Goal: Task Accomplishment & Management: Complete application form

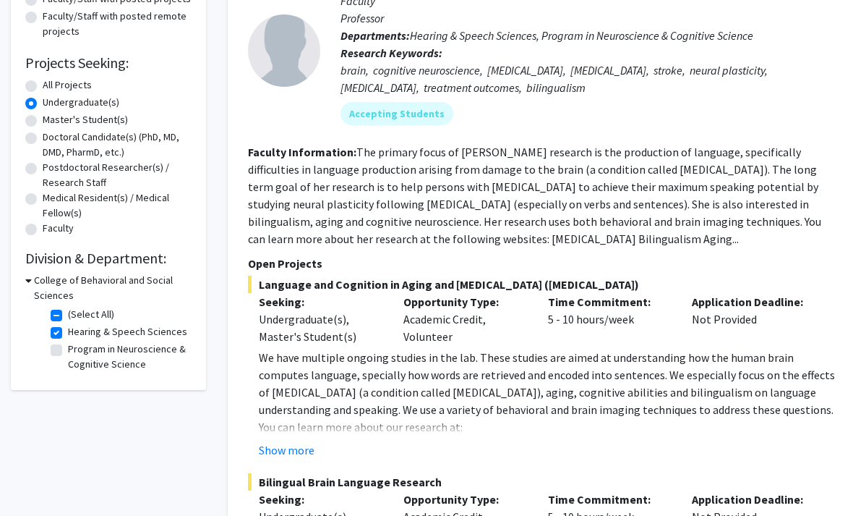
scroll to position [197, 0]
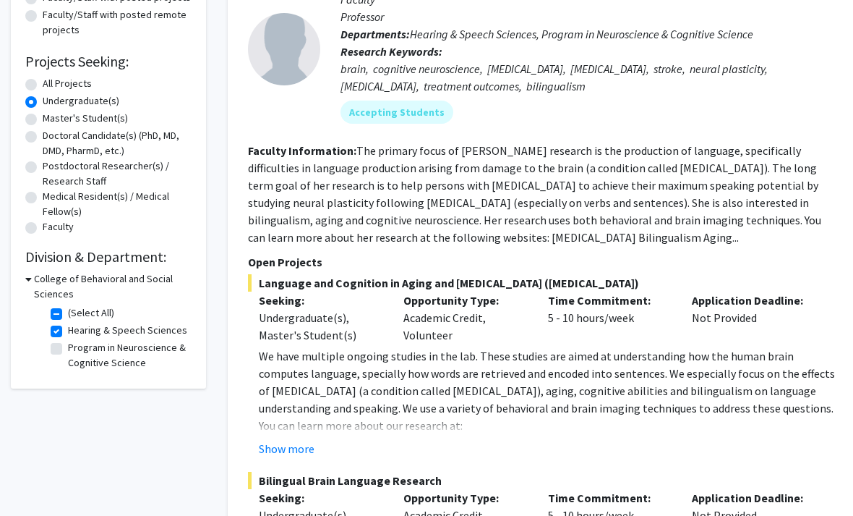
click at [290, 450] on button "Show more" at bounding box center [287, 448] width 56 height 17
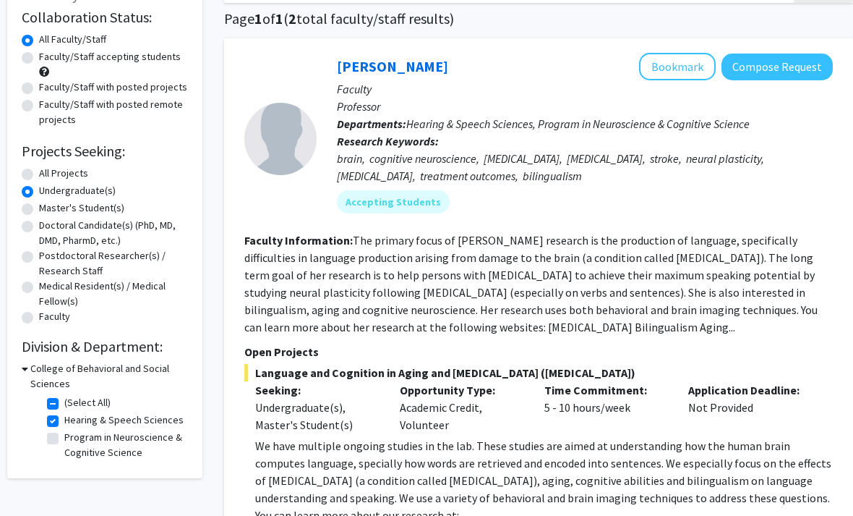
scroll to position [103, 6]
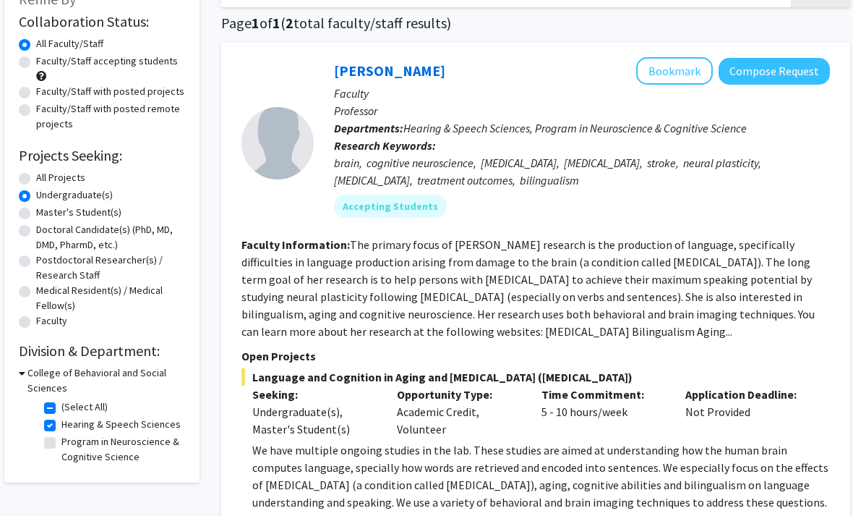
click at [812, 67] on button "Compose Request" at bounding box center [774, 72] width 111 height 27
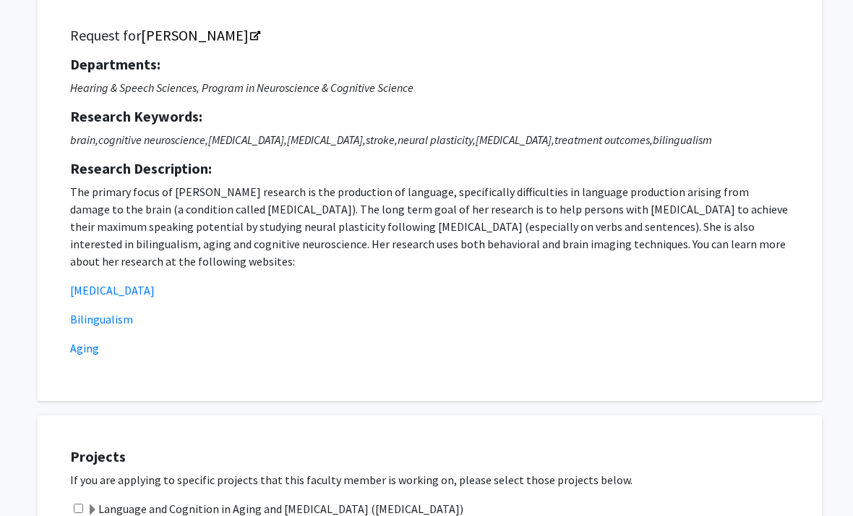
scroll to position [0, 9]
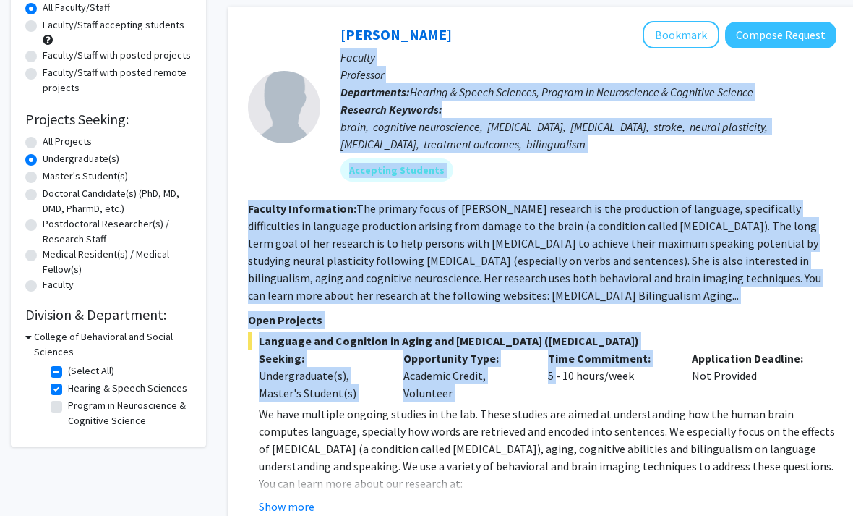
scroll to position [140, 0]
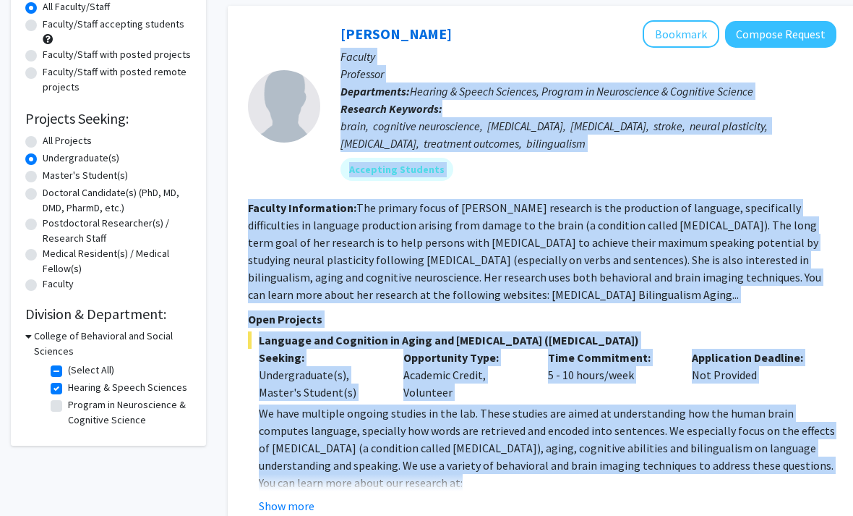
click at [294, 40] on div at bounding box center [284, 105] width 72 height 171
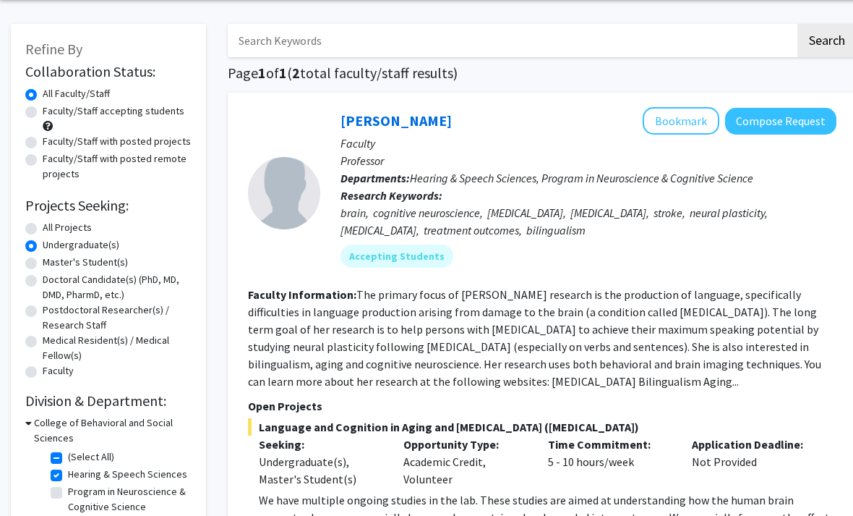
scroll to position [56, 0]
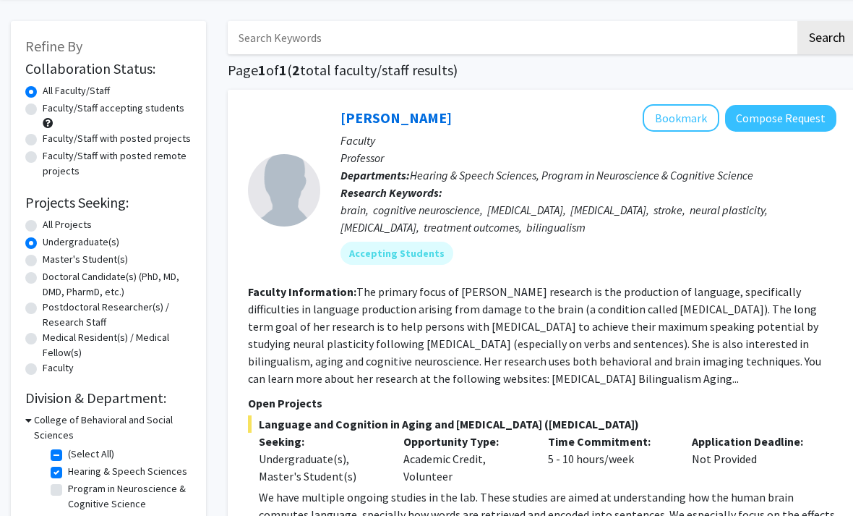
click at [756, 125] on button "Compose Request" at bounding box center [780, 118] width 111 height 27
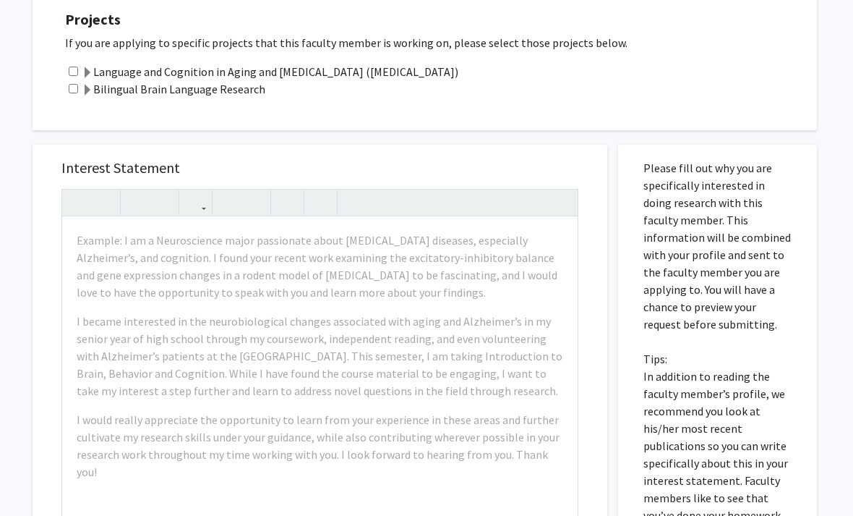
scroll to position [534, 14]
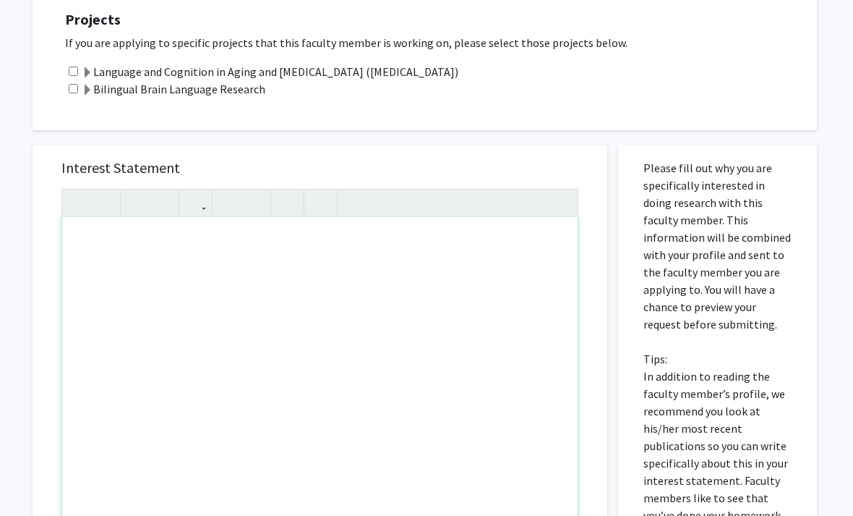
click at [123, 252] on div "Note to users with screen readers: Please press Alt+0 or Option+0 to deactivate…" at bounding box center [320, 382] width 516 height 331
click at [123, 252] on div "Note to users with screen readers: Please press Alt+0 or Option+0 to deactivate…" at bounding box center [320, 383] width 516 height 331
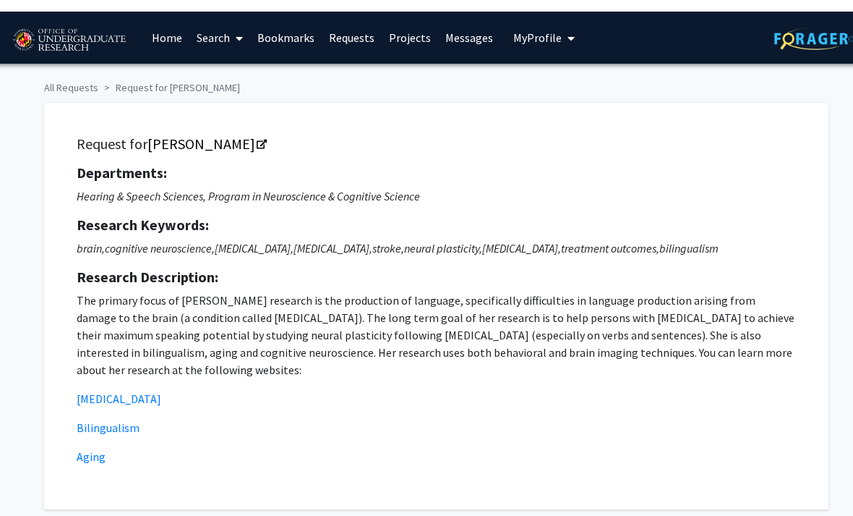
scroll to position [0, 3]
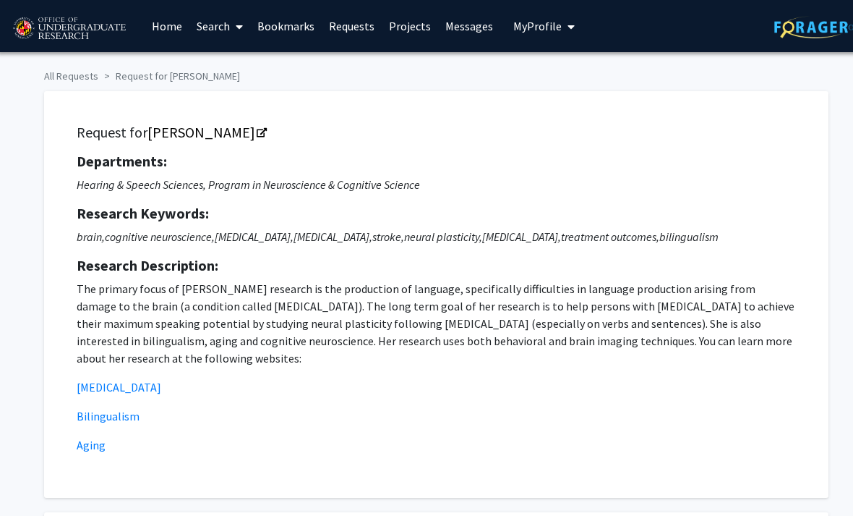
click at [344, 1] on link "Requests" at bounding box center [352, 26] width 60 height 51
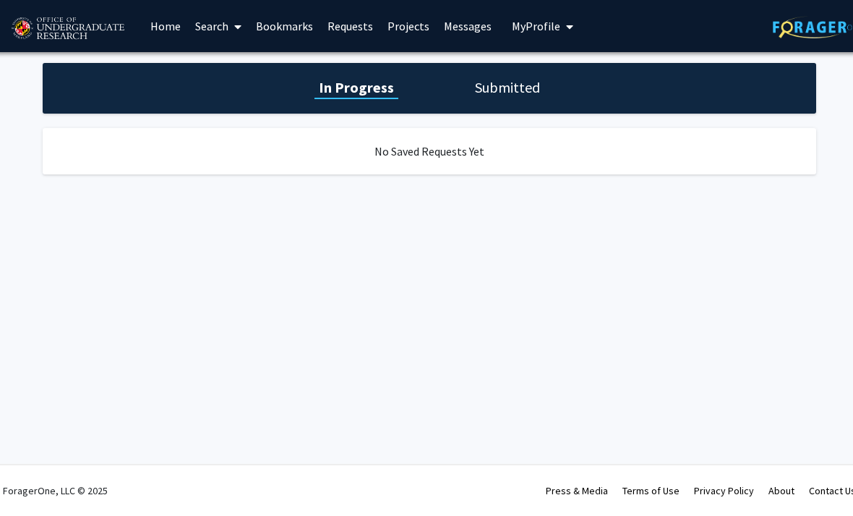
scroll to position [0, 14]
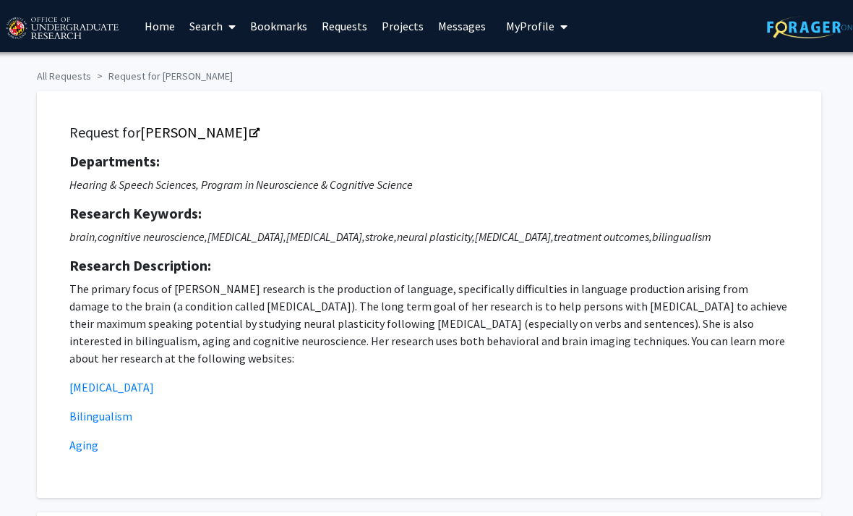
scroll to position [2, 10]
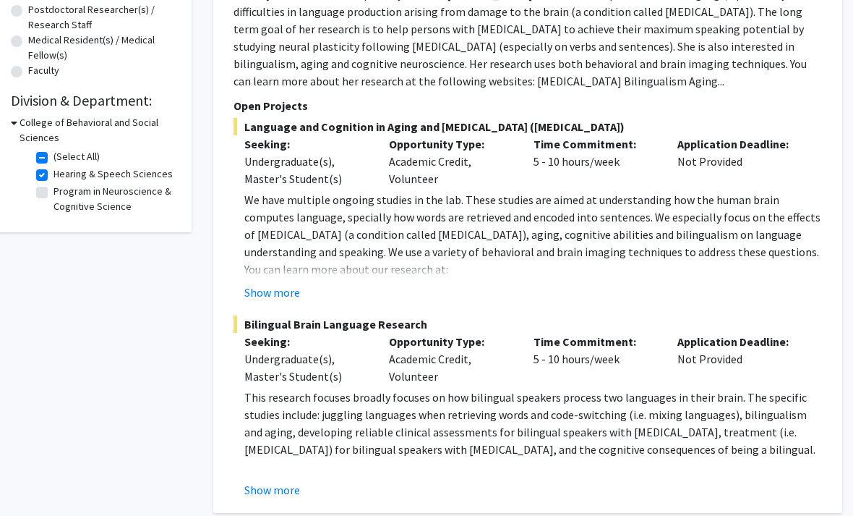
scroll to position [354, 14]
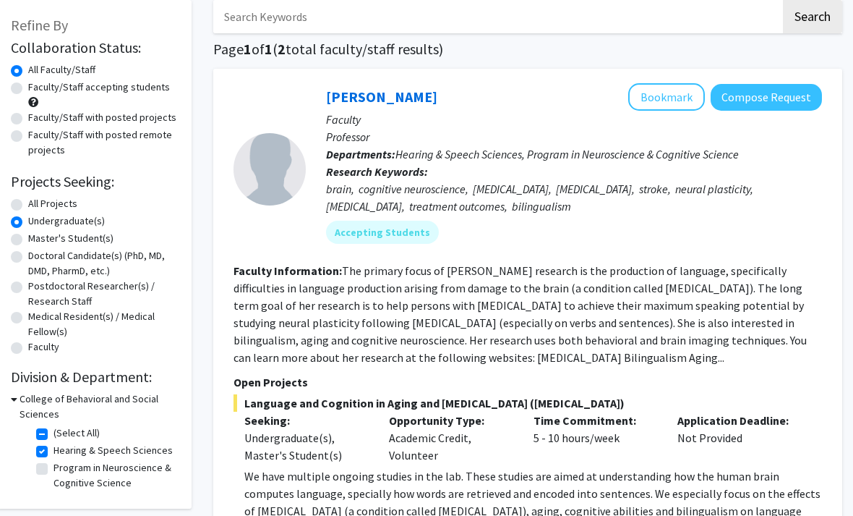
click at [792, 96] on button "Compose Request" at bounding box center [766, 97] width 111 height 27
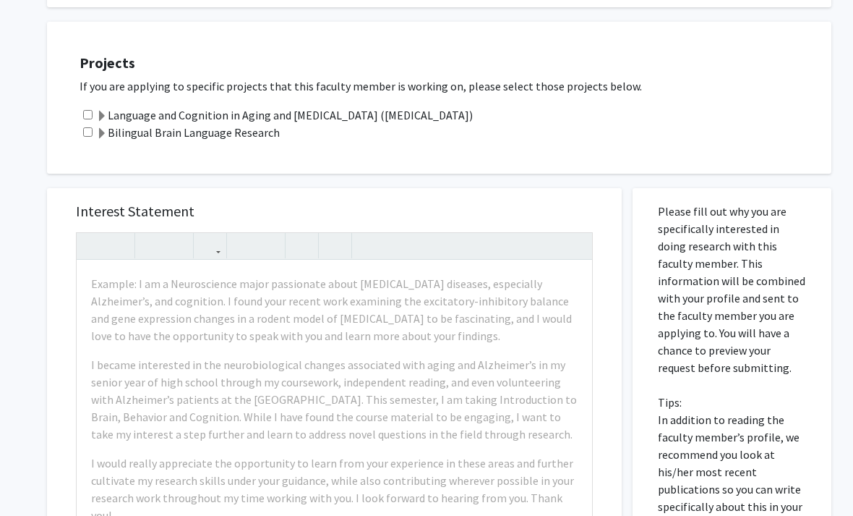
scroll to position [472, 0]
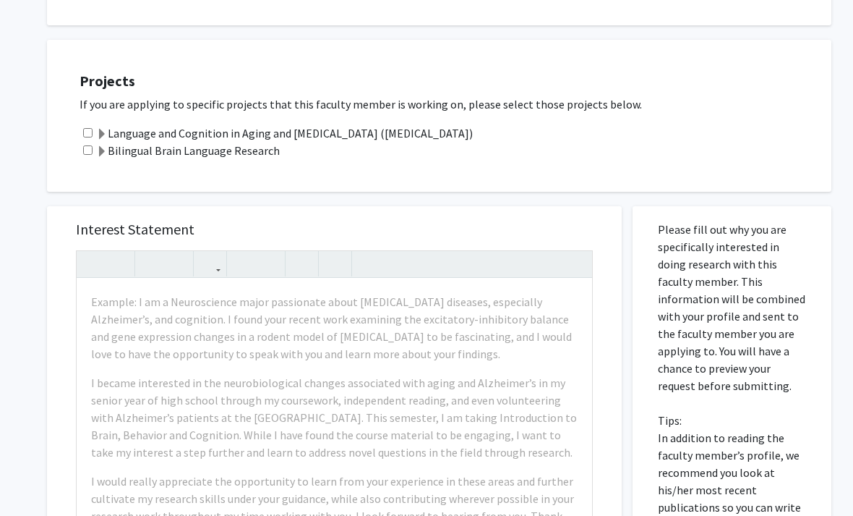
click at [88, 145] on input "checkbox" at bounding box center [87, 149] width 9 height 9
checkbox input "true"
click at [85, 128] on input "checkbox" at bounding box center [87, 132] width 9 height 9
checkbox input "true"
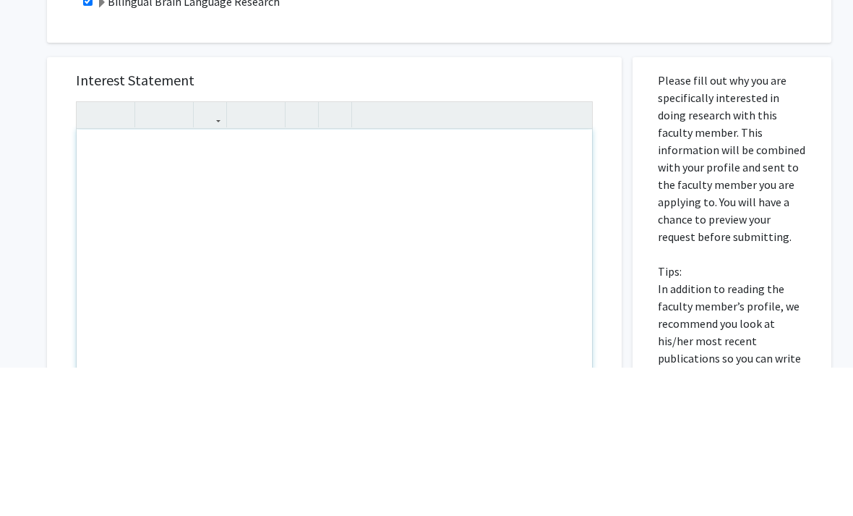
click at [106, 278] on div "Note to users with screen readers: Please press Alt+0 or Option+0 to deactivate…" at bounding box center [335, 443] width 516 height 331
click at [103, 278] on div "Note to users with screen readers: Please press Alt+0 or Option+0 to deactivate…" at bounding box center [335, 443] width 516 height 331
paste div "Note to users with screen readers: Please press Alt+0 or Option+0 to deactivate…"
type textarea "<p>I am a Neurobiology and Physiology major on the pre-med track with a strong …"
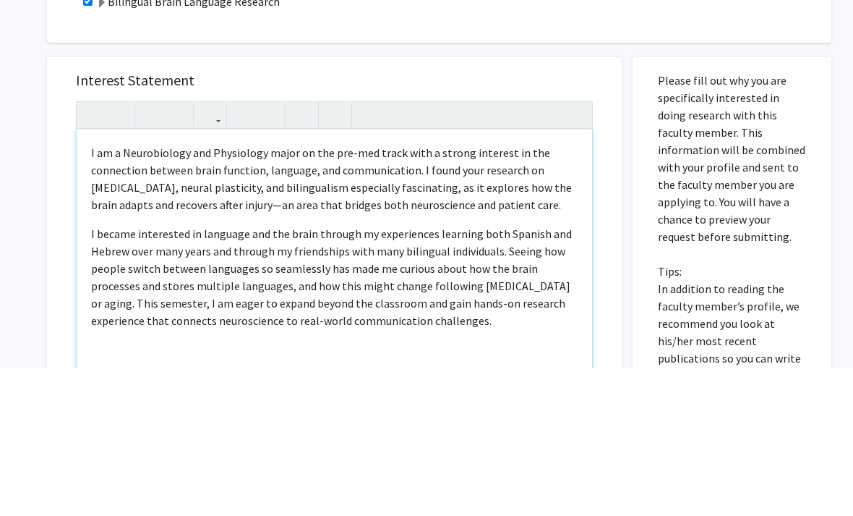
click at [226, 293] on p "I am a Neurobiology and Physiology major on the pre-med track with a strong int…" at bounding box center [334, 327] width 487 height 69
click at [463, 293] on p "I am a Neurobiology and Physiology major on the pre-med track with a strong int…" at bounding box center [334, 327] width 487 height 69
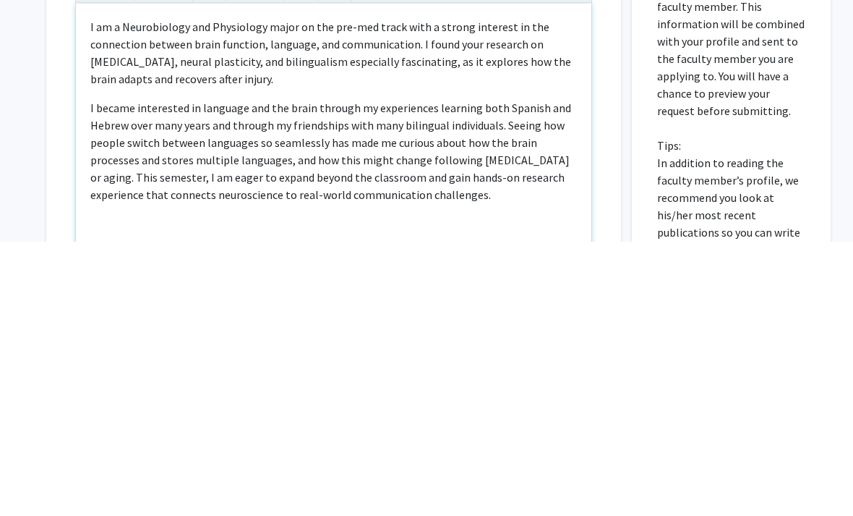
scroll to position [473, 1]
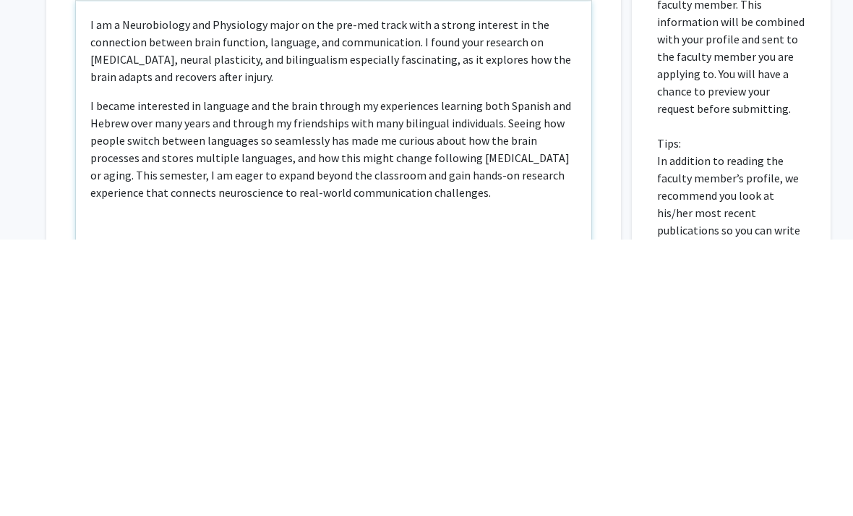
click at [91, 373] on p "I became interested in language and the brain through my experiences learning b…" at bounding box center [333, 425] width 487 height 104
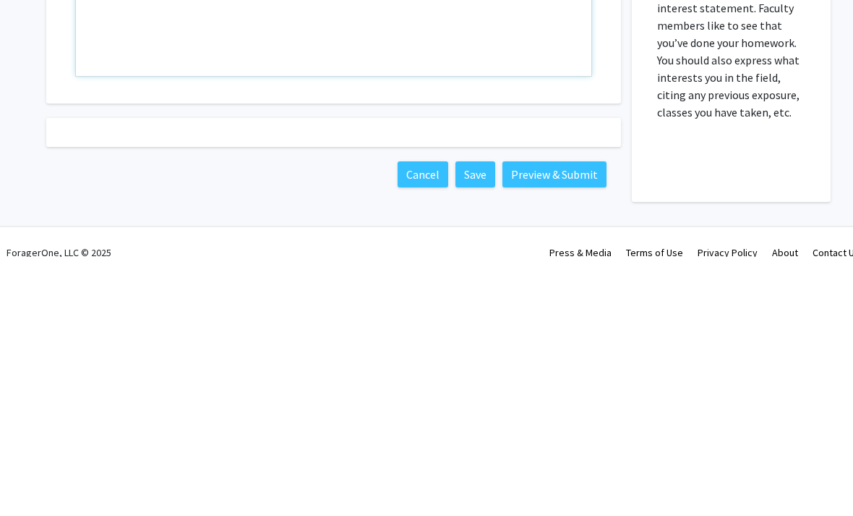
scroll to position [766, 1]
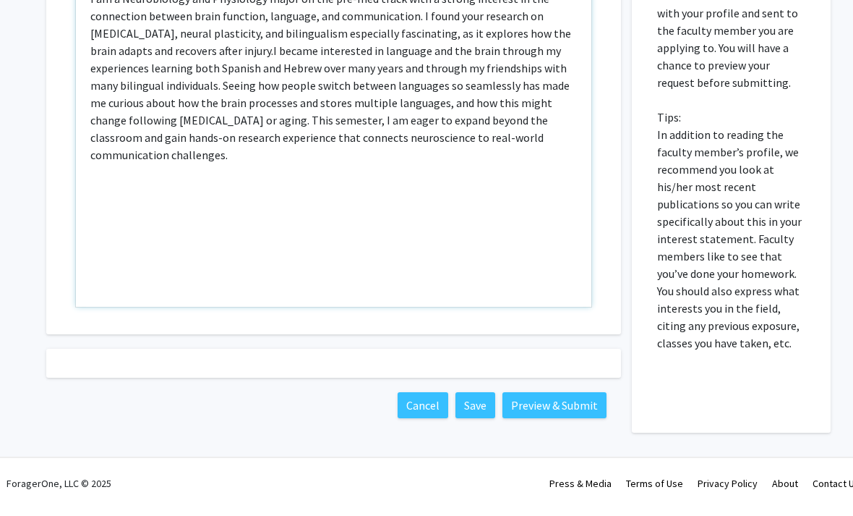
click at [255, 116] on span "I became interested in language and the brain through my experiences learning b…" at bounding box center [329, 111] width 479 height 119
click at [180, 116] on span "I became interested in language and the brain through my experiences learning b…" at bounding box center [329, 111] width 479 height 119
click at [176, 110] on p "I am a Neurobiology and Physiology major on the pre-med track with a strong int…" at bounding box center [333, 86] width 487 height 174
type textarea "<p>I am a Neurobiology and Physiology major on the pre-med track with a strong …"
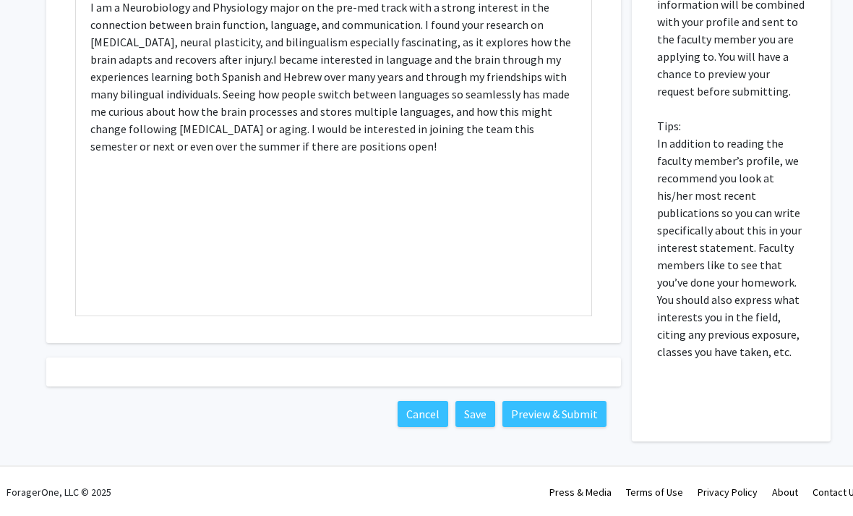
click at [563, 414] on button "Preview & Submit" at bounding box center [555, 414] width 104 height 26
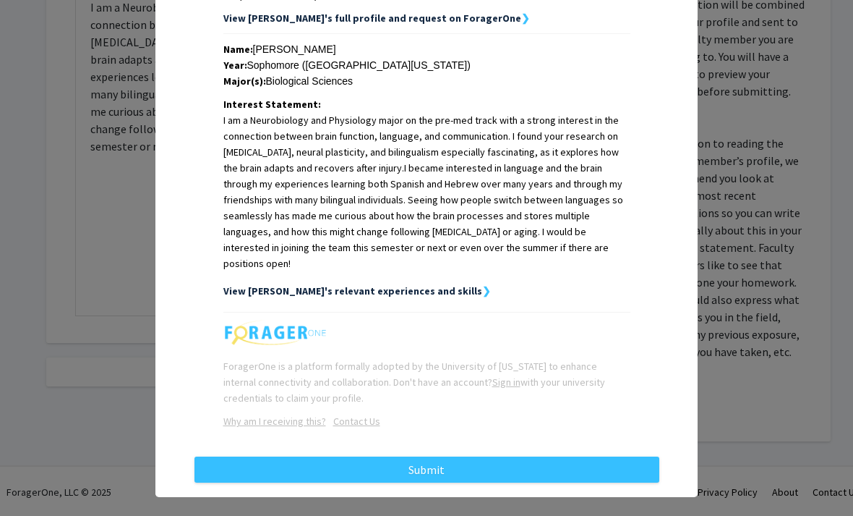
scroll to position [299, 0]
click at [443, 466] on button "Submit" at bounding box center [426, 469] width 465 height 26
